Goal: Task Accomplishment & Management: Complete application form

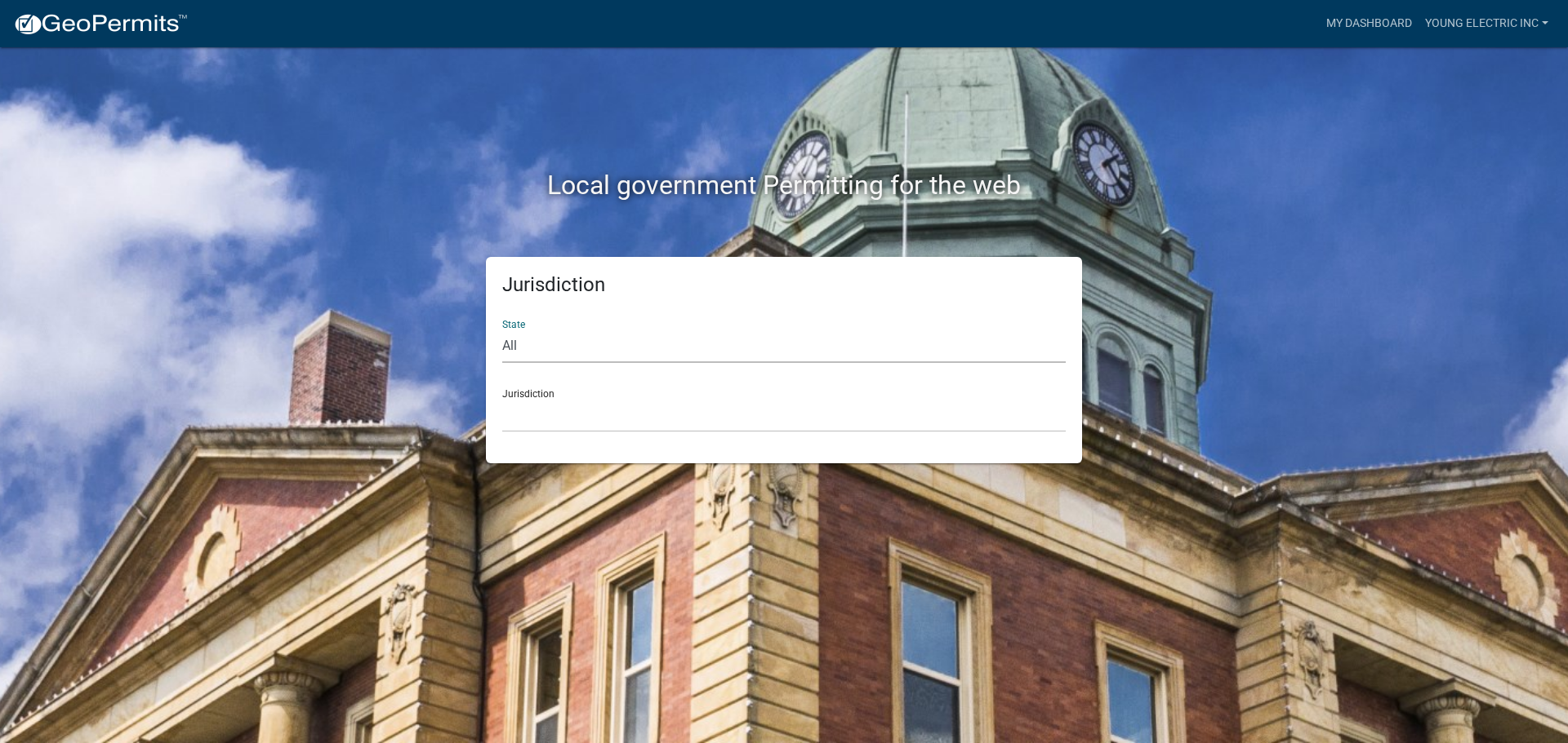
click at [535, 335] on select "All [US_STATE] [US_STATE] [US_STATE] [US_STATE] [US_STATE] [US_STATE] [US_STATE…" at bounding box center [784, 346] width 564 height 34
select select "[US_STATE]"
click at [502, 329] on select "All [US_STATE] [US_STATE] [US_STATE] [US_STATE] [US_STATE] [US_STATE] [US_STATE…" at bounding box center [784, 346] width 564 height 34
click at [543, 416] on select "City of [GEOGRAPHIC_DATA], [US_STATE] City of [GEOGRAPHIC_DATA], [US_STATE] Cit…" at bounding box center [784, 416] width 564 height 34
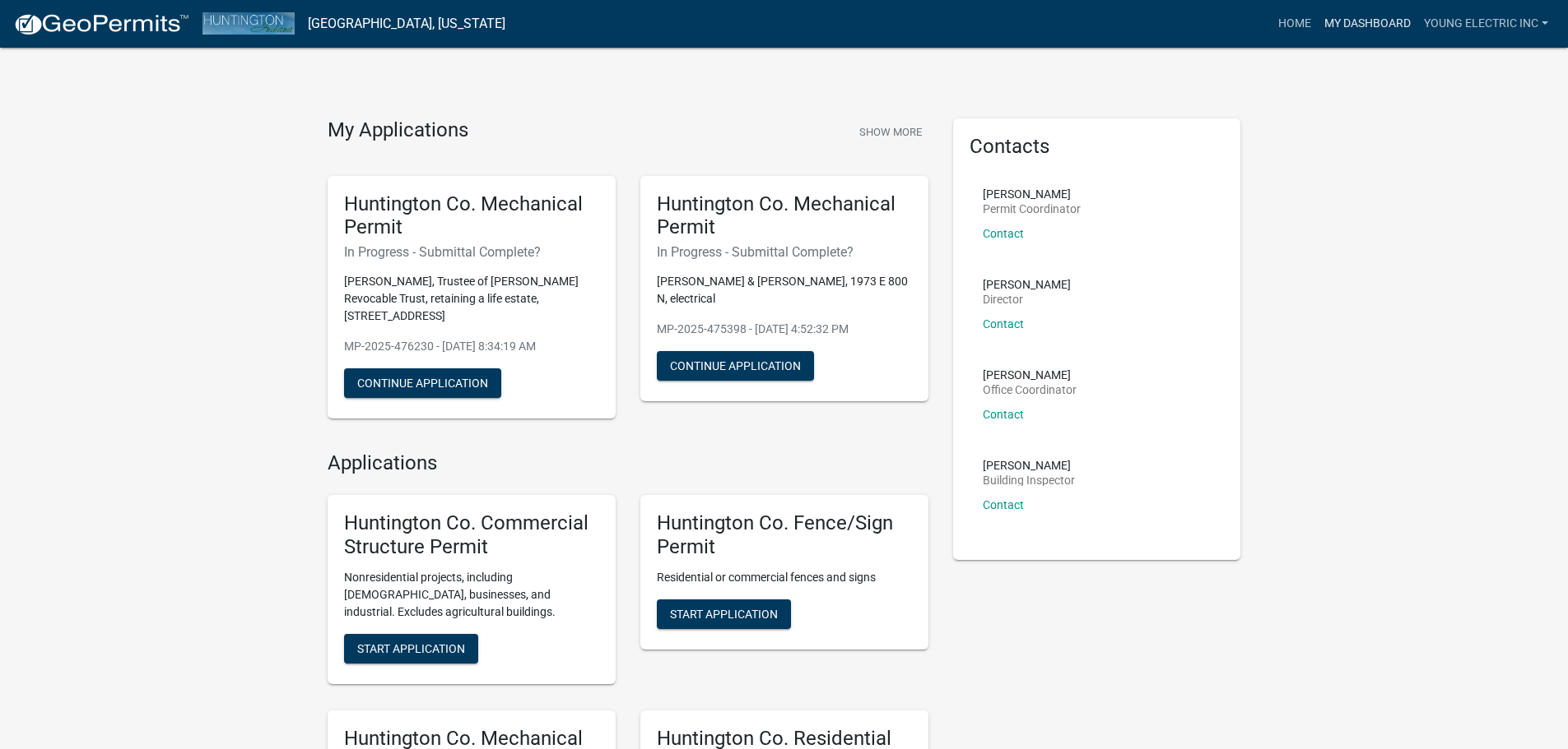
click at [1362, 22] on link "My Dashboard" at bounding box center [1367, 23] width 100 height 31
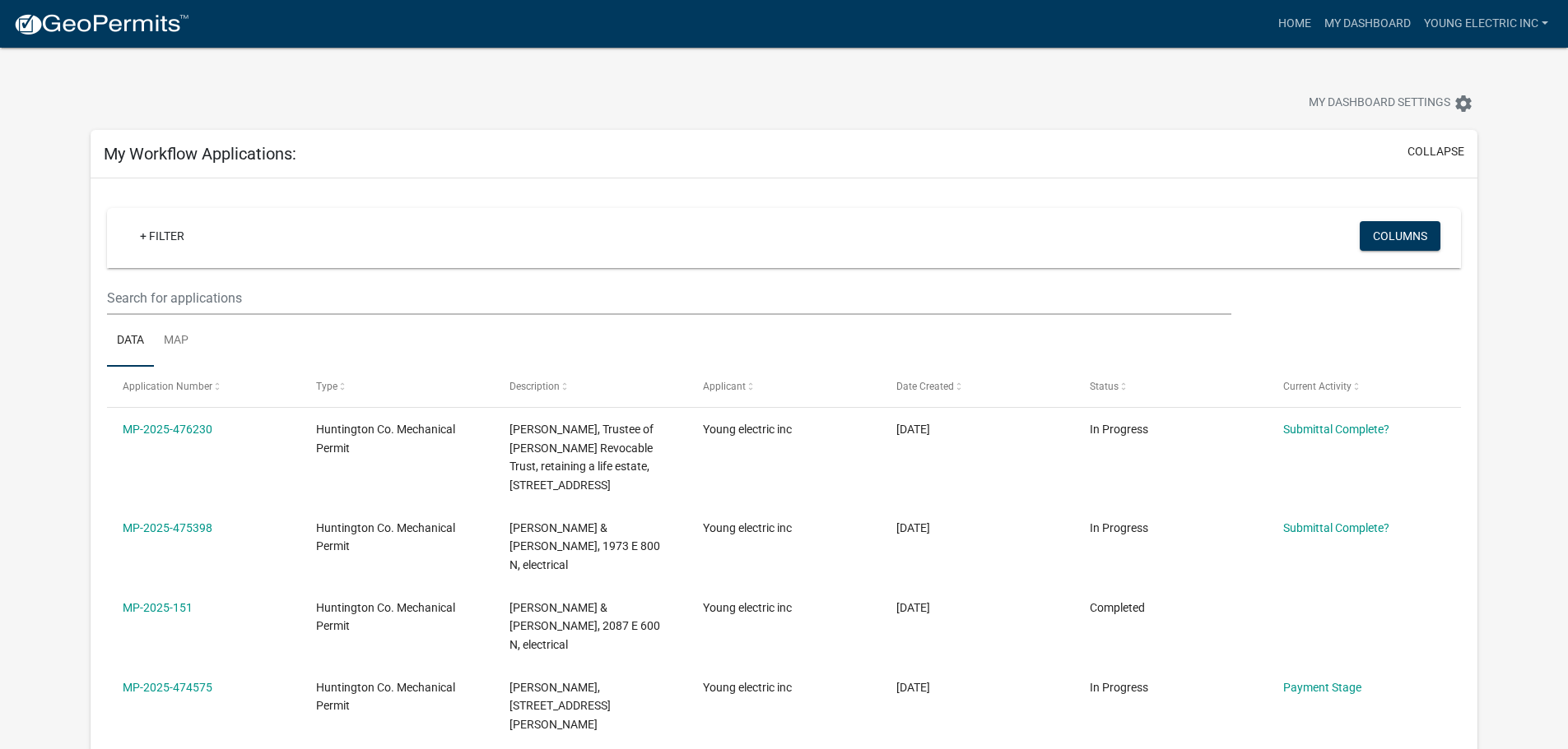
scroll to position [164, 0]
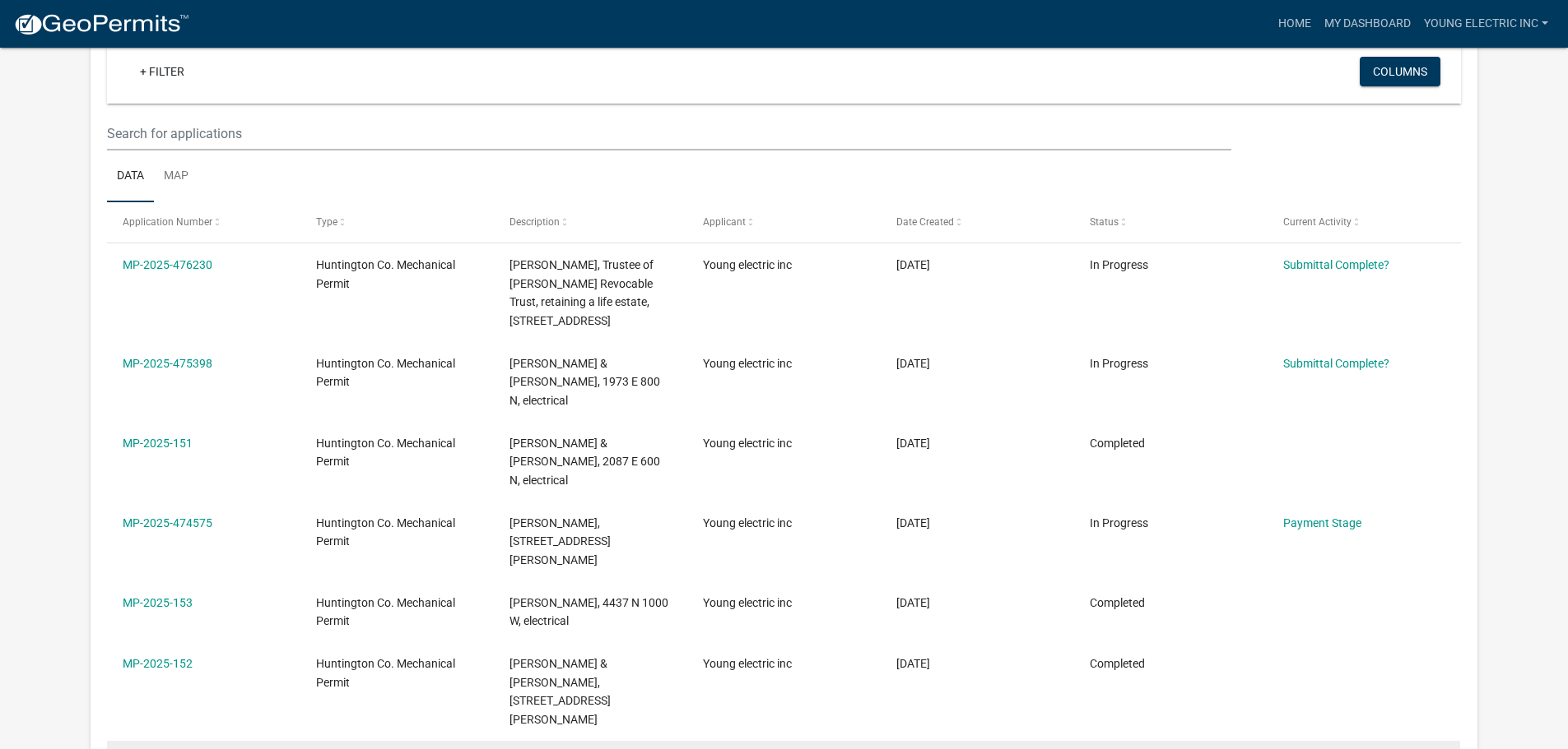
click at [1301, 748] on link "Payment Stage" at bounding box center [1322, 762] width 78 height 13
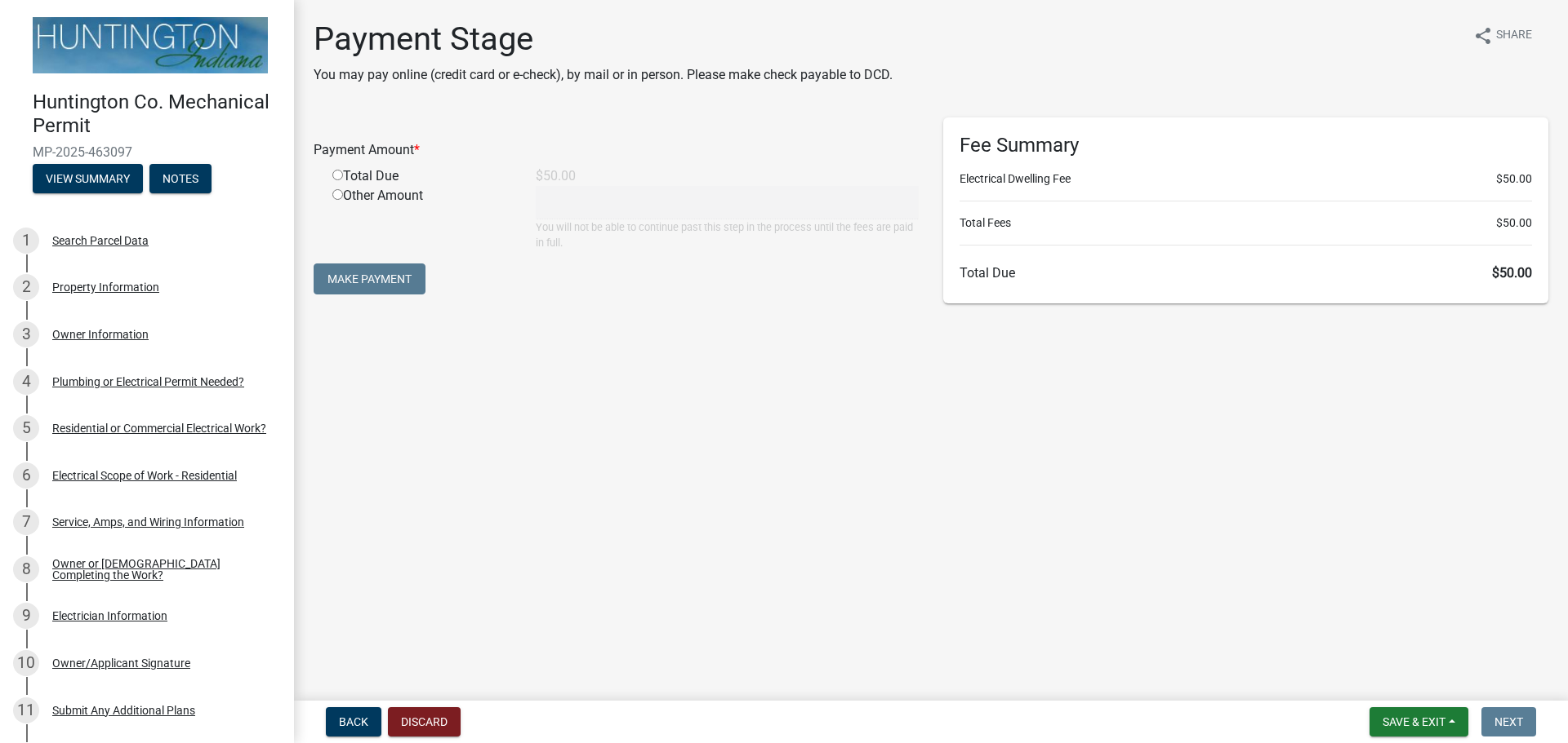
click at [337, 176] on input "radio" at bounding box center [337, 175] width 11 height 11
radio input "true"
type input "50"
click at [353, 275] on button "Make Payment" at bounding box center [370, 279] width 112 height 31
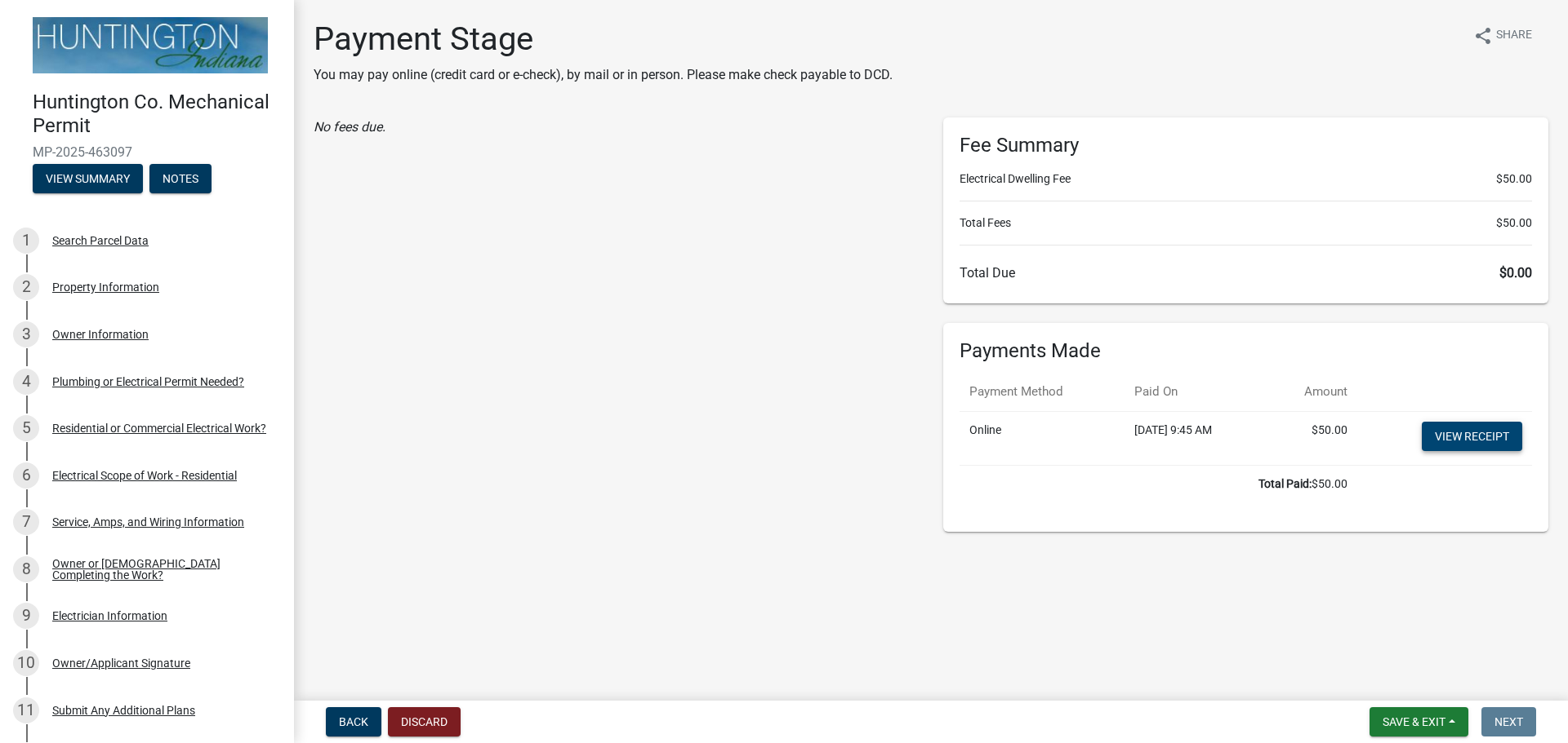
click at [1434, 432] on link "View receipt" at bounding box center [1471, 436] width 101 height 29
click at [1440, 720] on button "Exit" at bounding box center [1436, 722] width 50 height 29
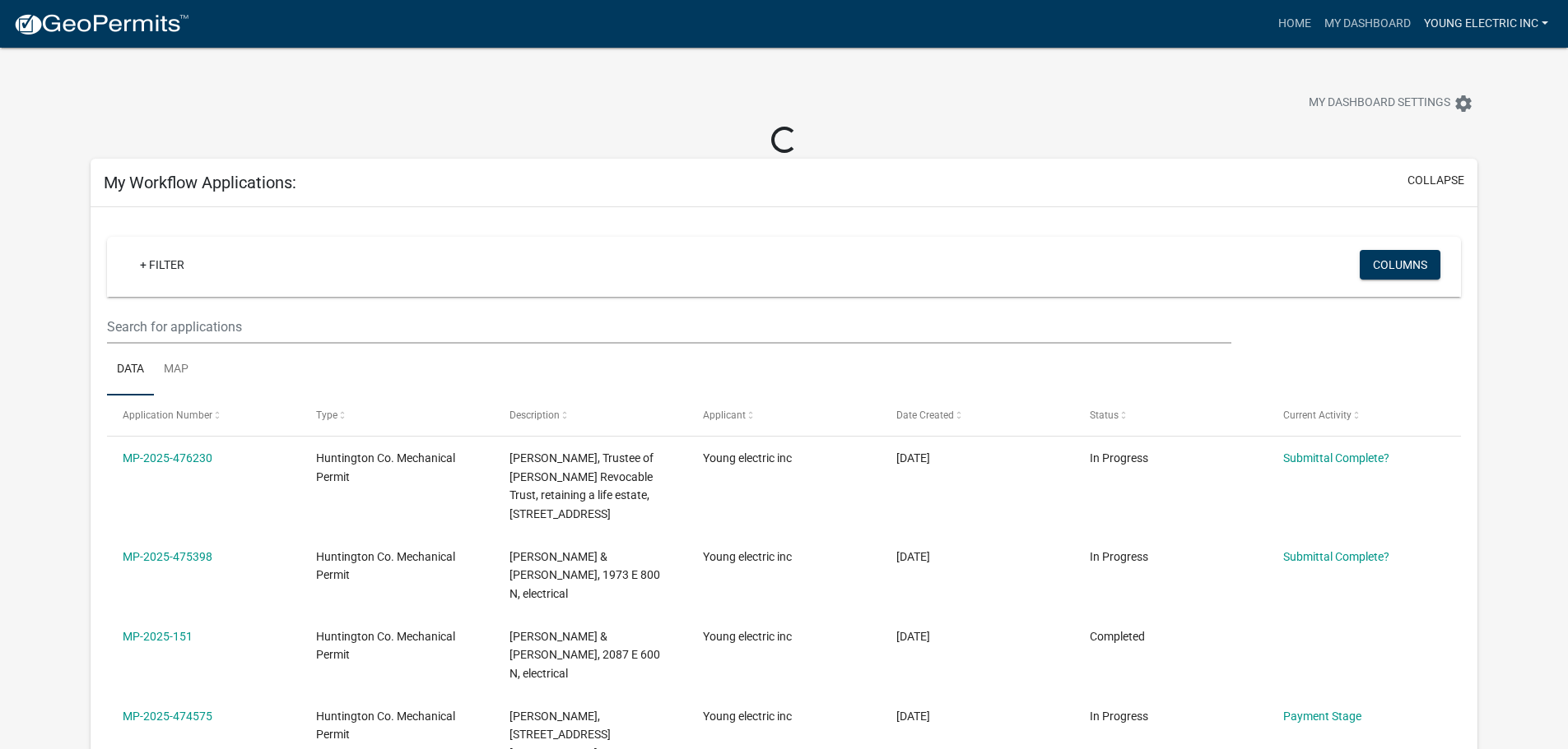
click at [1543, 19] on link "Young electric inc" at bounding box center [1485, 23] width 137 height 31
click at [1485, 127] on link "Logout" at bounding box center [1488, 121] width 132 height 39
